Goal: Information Seeking & Learning: Learn about a topic

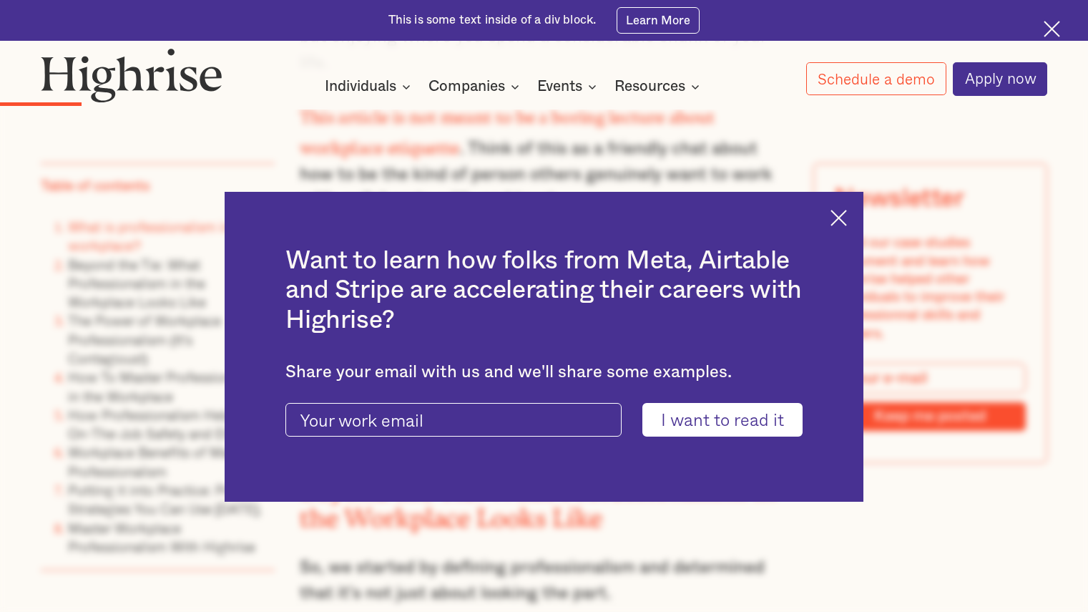
scroll to position [1826, 0]
click at [846, 220] on img at bounding box center [839, 218] width 16 height 16
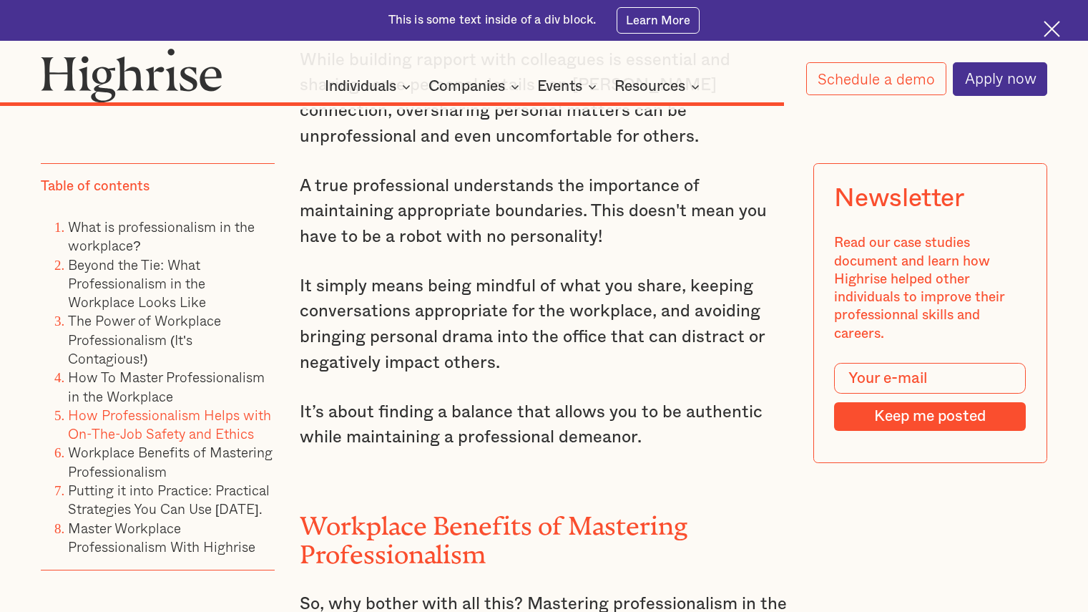
scroll to position [9476, 0]
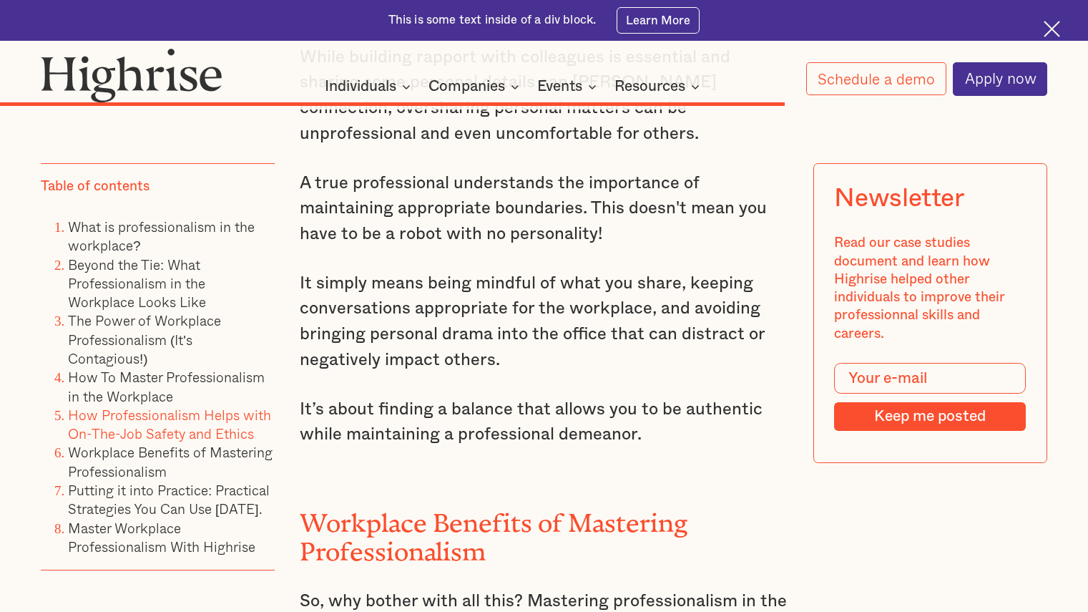
click at [1047, 27] on img at bounding box center [1052, 29] width 16 height 16
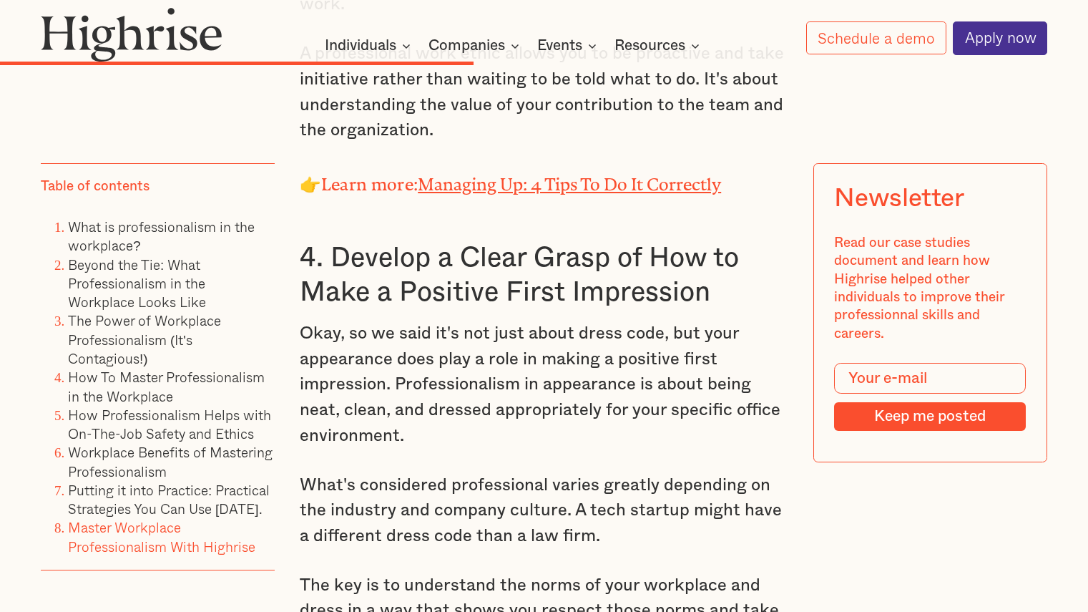
scroll to position [13082, 0]
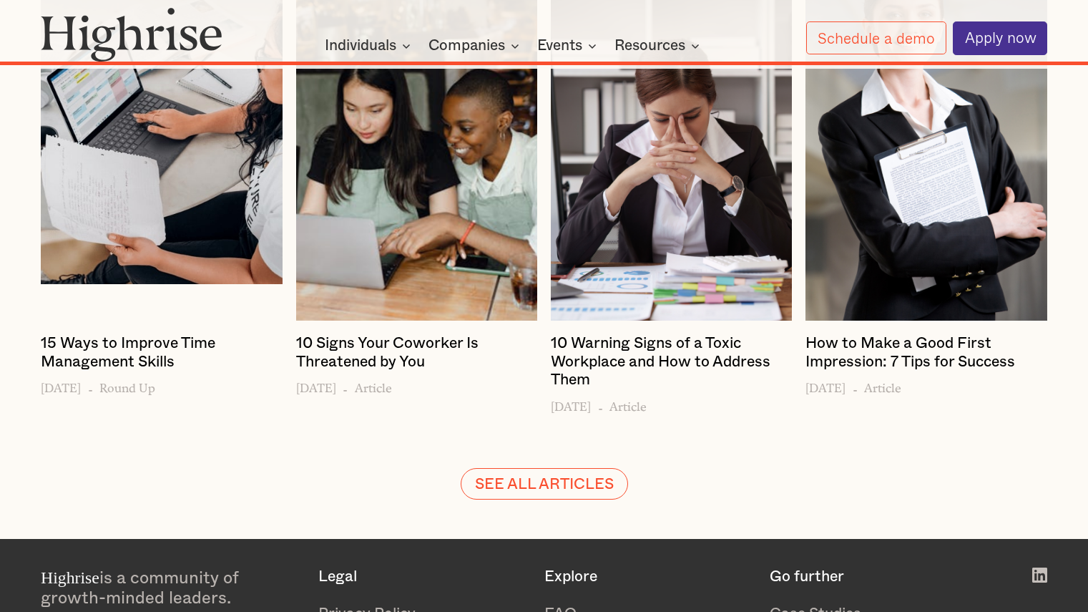
click at [888, 334] on h4 "How to Make a Good First Impression: 7 Tips for Success" at bounding box center [926, 352] width 241 height 36
click at [874, 334] on h4 "How to Make a Good First Impression: 7 Tips for Success" at bounding box center [926, 352] width 241 height 36
click at [892, 334] on h4 "How to Make a Good First Impression: 7 Tips for Success" at bounding box center [926, 352] width 241 height 36
click at [838, 334] on h4 "How to Make a Good First Impression: 7 Tips for Success" at bounding box center [926, 352] width 241 height 36
click at [982, 334] on h4 "How to Make a Good First Impression: 7 Tips for Success" at bounding box center [926, 352] width 241 height 36
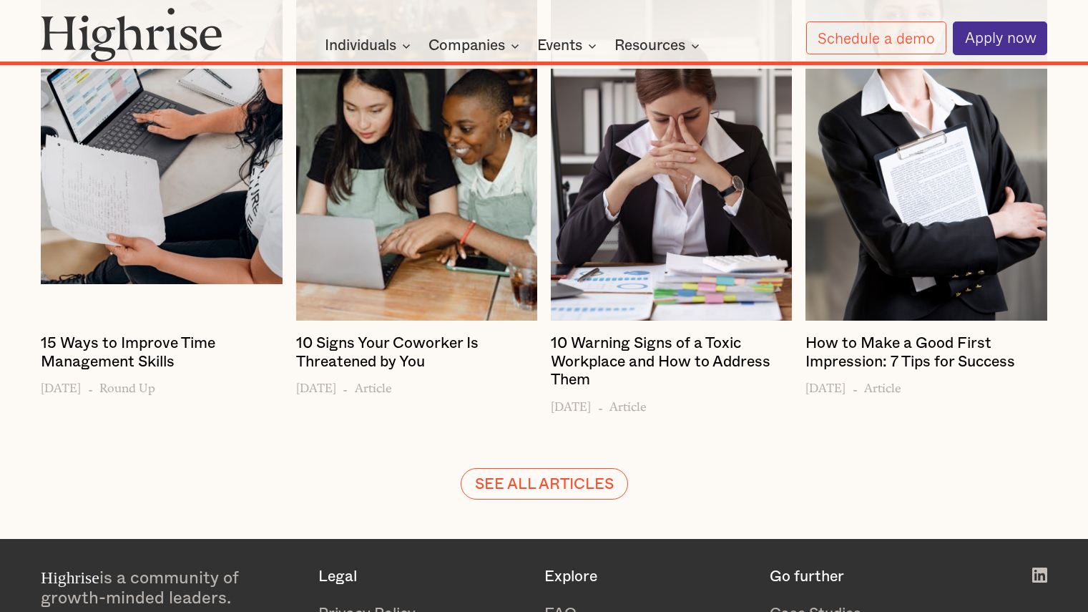
click at [950, 468] on div "SEE ALL ARTICLES" at bounding box center [544, 483] width 1007 height 31
click at [897, 334] on h4 "How to Make a Good First Impression: 7 Tips for Success" at bounding box center [926, 352] width 241 height 36
click at [902, 219] on div at bounding box center [926, 117] width 241 height 408
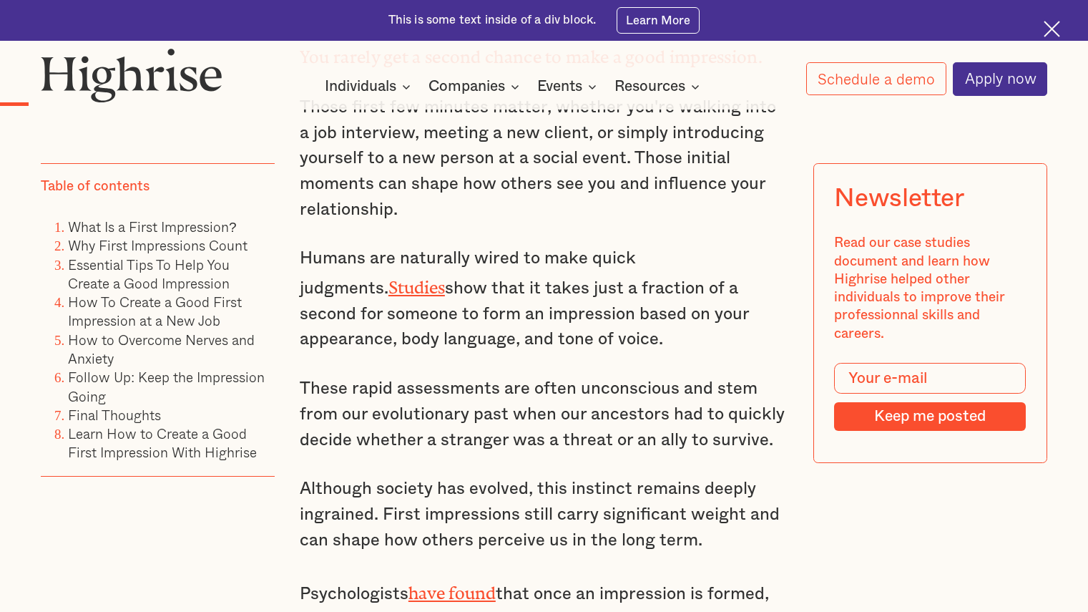
scroll to position [1198, 0]
click at [445, 277] on link "Studies" at bounding box center [417, 282] width 57 height 11
